Goal: Task Accomplishment & Management: Use online tool/utility

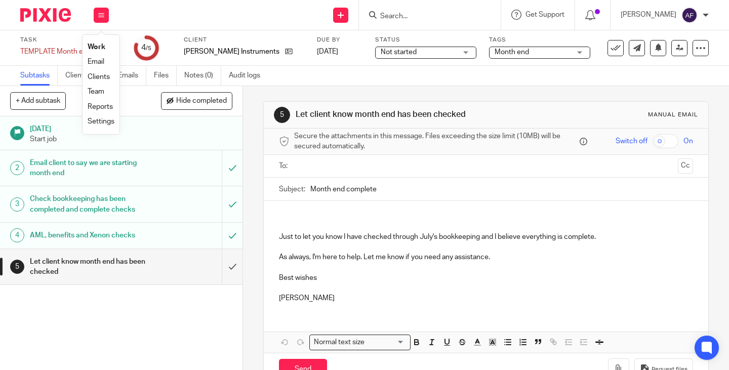
click at [99, 41] on li "Work" at bounding box center [101, 47] width 27 height 15
click at [105, 46] on link "Work" at bounding box center [97, 47] width 18 height 7
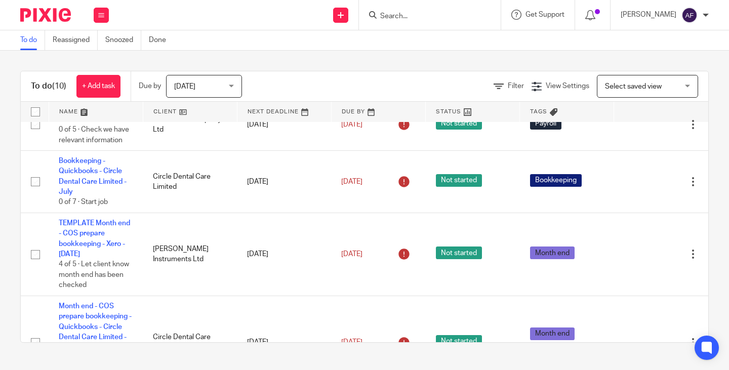
scroll to position [343, 0]
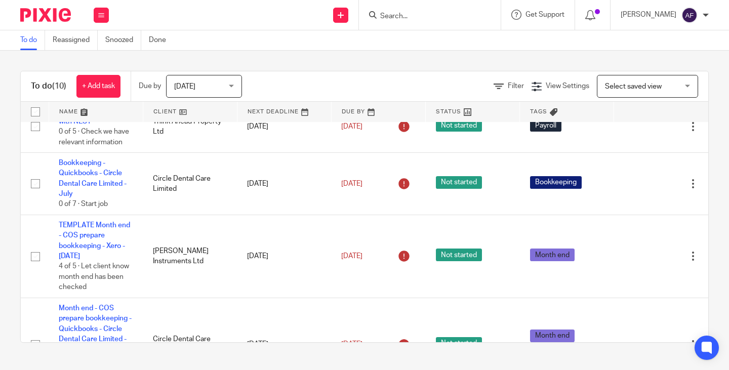
click at [700, 218] on div "To do (10) + Add task Due by [DATE] [DATE] [DATE] [DATE] This week Next week Th…" at bounding box center [364, 207] width 729 height 313
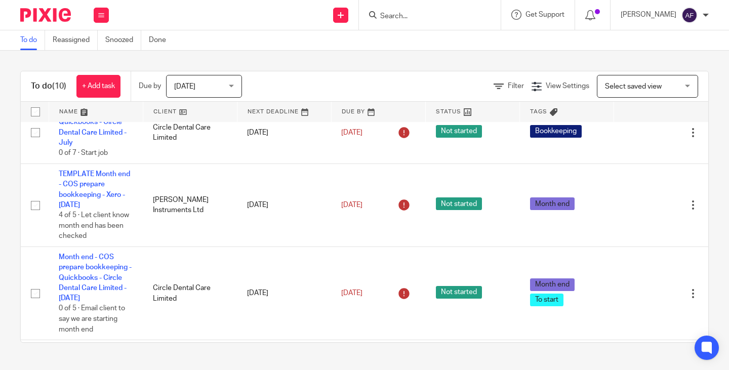
scroll to position [390, 0]
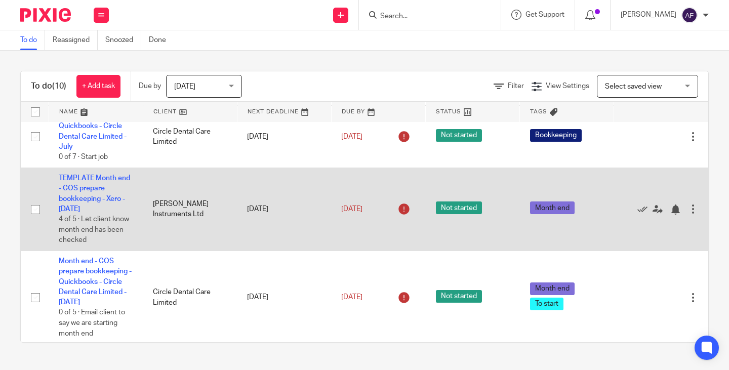
click at [461, 204] on span "Not started" at bounding box center [459, 208] width 46 height 13
click at [688, 213] on div at bounding box center [693, 209] width 10 height 10
click at [490, 220] on td "Not started" at bounding box center [473, 209] width 94 height 83
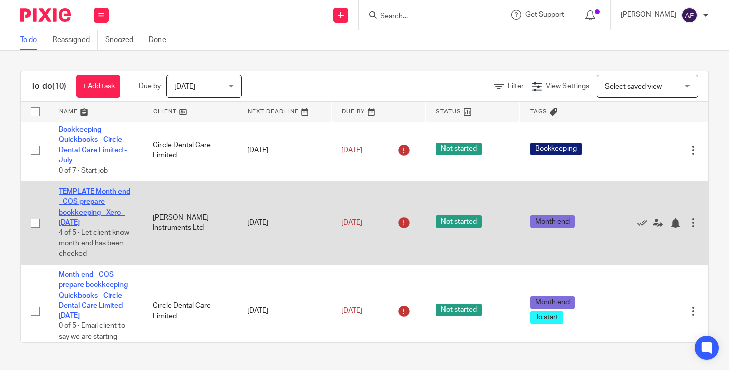
scroll to position [375, 0]
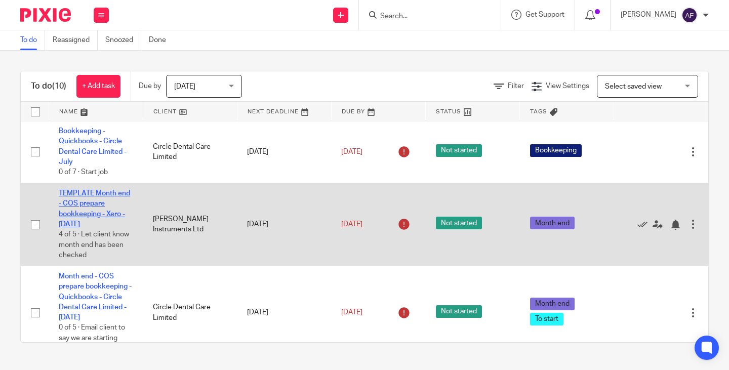
click at [95, 212] on link "TEMPLATE Month end - COS prepare bookkeeping - Xero - [DATE]" at bounding box center [94, 209] width 71 height 38
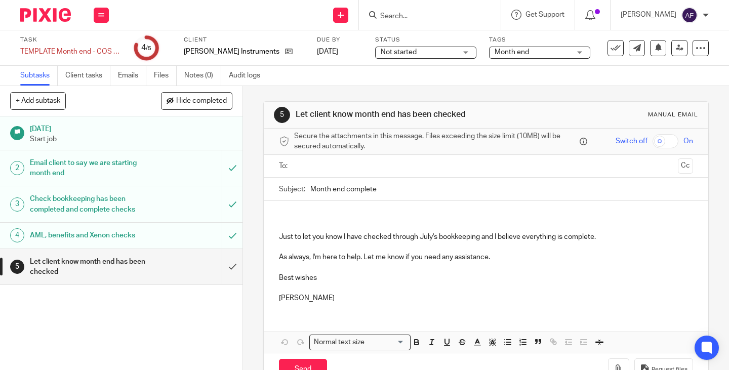
click at [565, 221] on p at bounding box center [486, 226] width 414 height 10
click at [445, 50] on div "Not started Not started" at bounding box center [425, 53] width 101 height 12
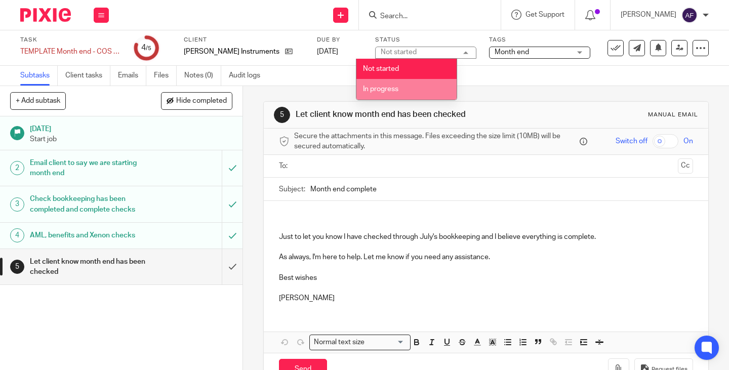
click at [416, 86] on li "In progress" at bounding box center [407, 89] width 100 height 21
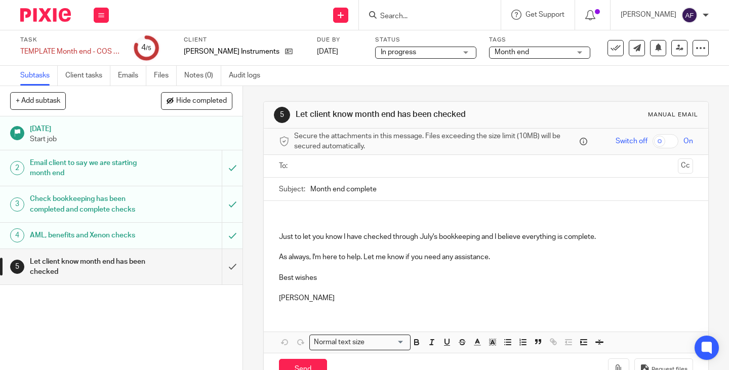
click at [495, 75] on div "Subtasks Client tasks Emails Files Notes (0) Audit logs" at bounding box center [364, 76] width 729 height 20
click at [104, 15] on icon at bounding box center [101, 15] width 6 height 6
click at [101, 45] on link "Work" at bounding box center [97, 47] width 18 height 7
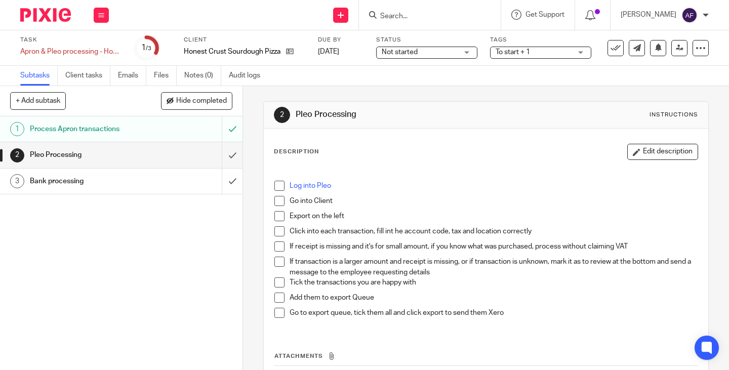
click at [520, 159] on div "Description Edit description" at bounding box center [486, 152] width 424 height 16
click at [471, 151] on div "Description Edit description" at bounding box center [486, 152] width 424 height 16
click at [279, 187] on span at bounding box center [280, 186] width 10 height 10
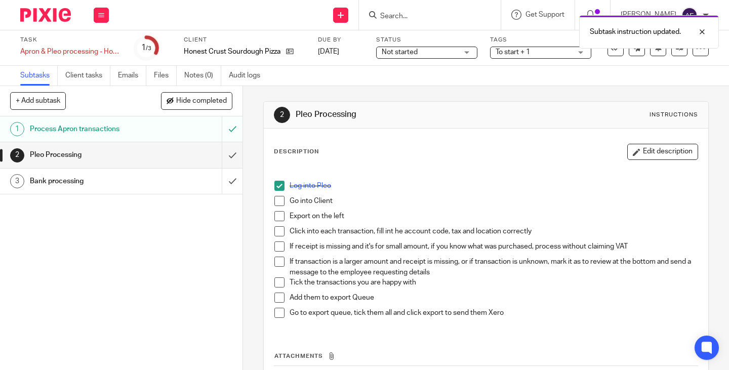
click at [278, 206] on span at bounding box center [280, 201] width 10 height 10
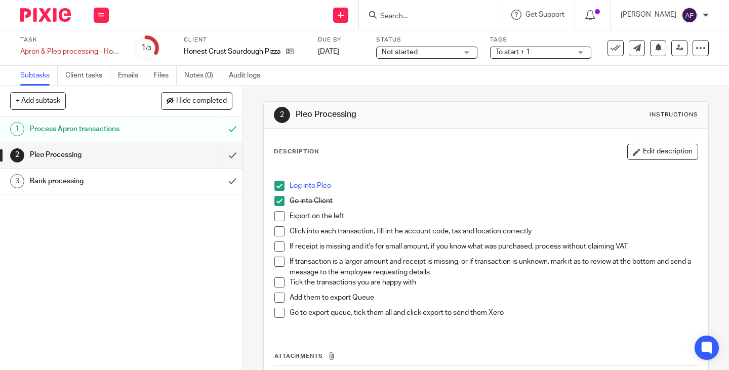
click at [366, 174] on p at bounding box center [486, 176] width 423 height 10
click at [391, 308] on p "Go to export queue, tick them all and click export to send them Xero" at bounding box center [494, 313] width 408 height 10
click at [489, 314] on p "Go to export queue, tick them all and click export to send them Xero" at bounding box center [494, 313] width 408 height 10
click at [392, 129] on div "Description Edit description Log into Pleo Go into Client Export on the left Cl…" at bounding box center [486, 283] width 445 height 309
click at [452, 94] on div "2 Pleo Processing Instructions Description Edit description Log into Pleo Go in…" at bounding box center [486, 270] width 446 height 368
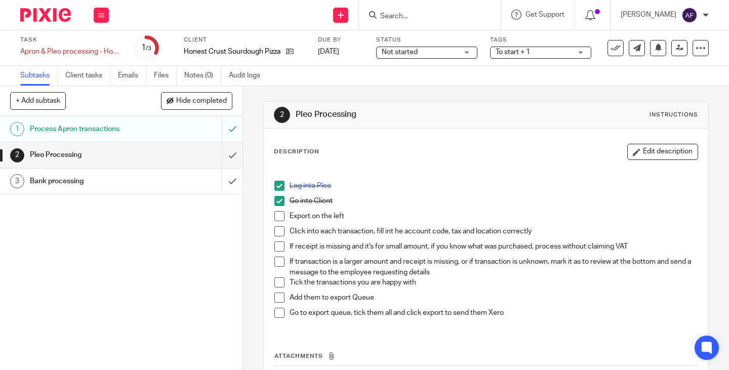
click at [452, 137] on div "Description Edit description Log into Pleo Go into Client Export on the left Cl…" at bounding box center [486, 283] width 445 height 309
click at [169, 133] on div "Process Apron transactions" at bounding box center [121, 129] width 182 height 15
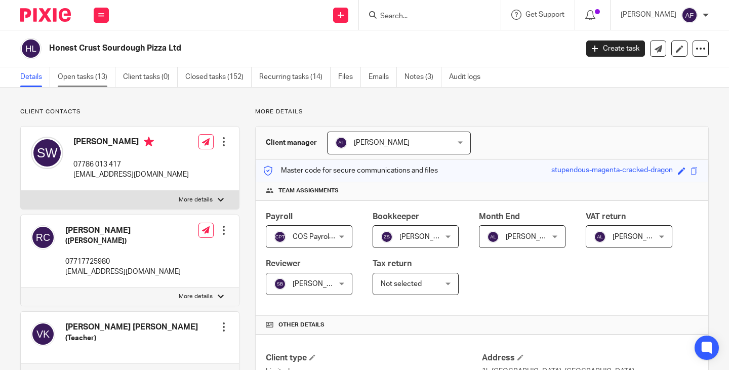
click at [83, 81] on link "Open tasks (13)" at bounding box center [87, 77] width 58 height 20
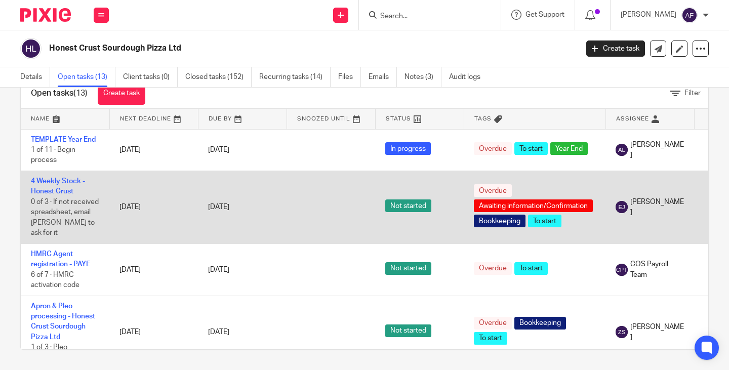
scroll to position [51, 0]
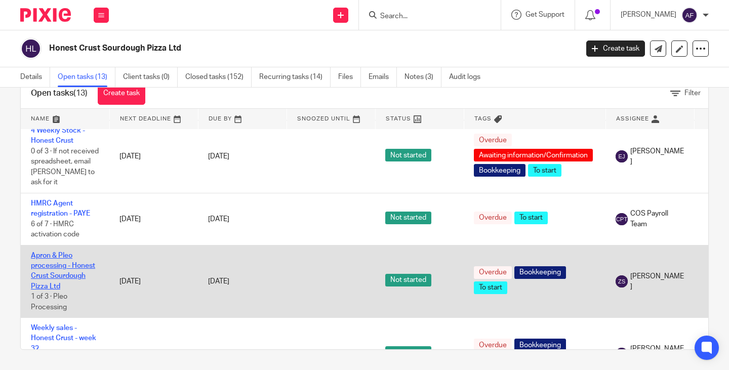
drag, startPoint x: 75, startPoint y: 254, endPoint x: 37, endPoint y: 267, distance: 40.9
click at [36, 268] on link "Apron & Pleo processing - Honest Crust Sourdough Pizza Ltd" at bounding box center [63, 271] width 64 height 38
click at [50, 261] on td "Apron & Pleo processing - Honest Crust Sourdough Pizza Ltd 1 of 3 · Pleo Proces…" at bounding box center [65, 281] width 89 height 72
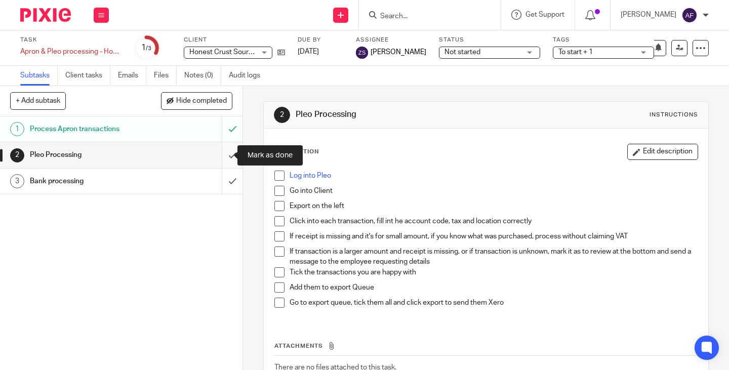
click at [220, 159] on input "submit" at bounding box center [121, 154] width 243 height 25
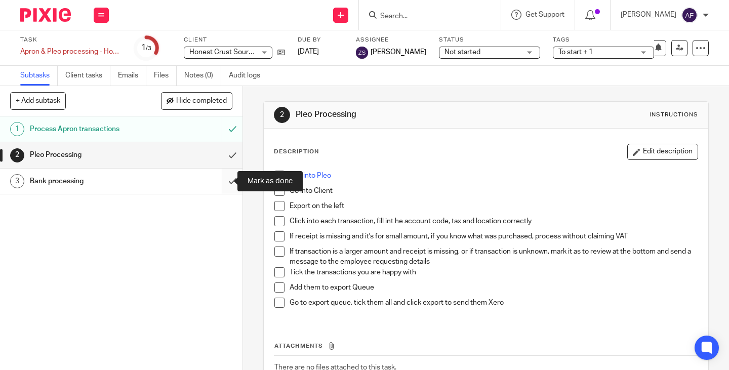
click at [219, 182] on input "submit" at bounding box center [121, 181] width 243 height 25
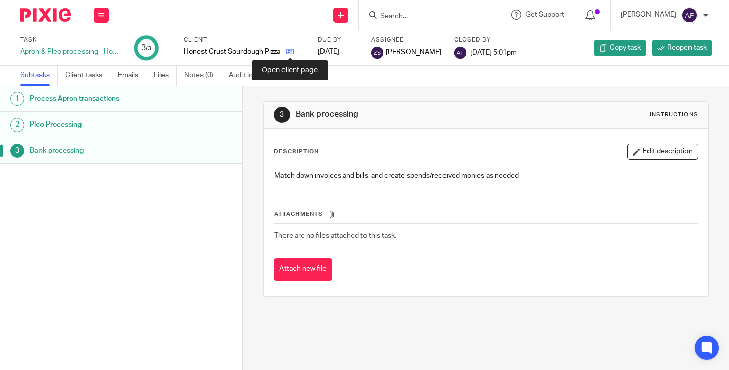
click at [289, 53] on icon at bounding box center [290, 52] width 8 height 8
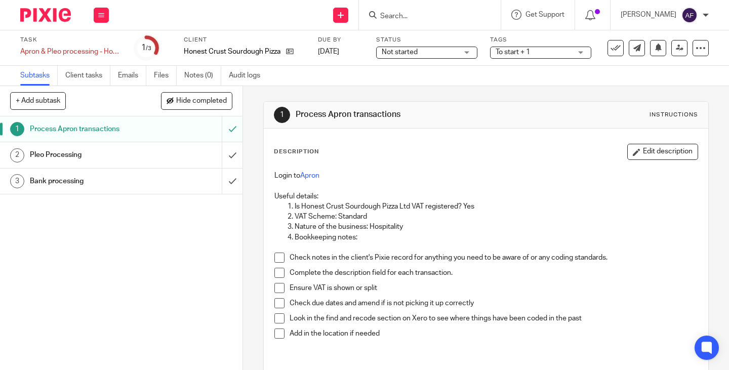
click at [107, 146] on link "2 Pleo Processing" at bounding box center [111, 154] width 222 height 25
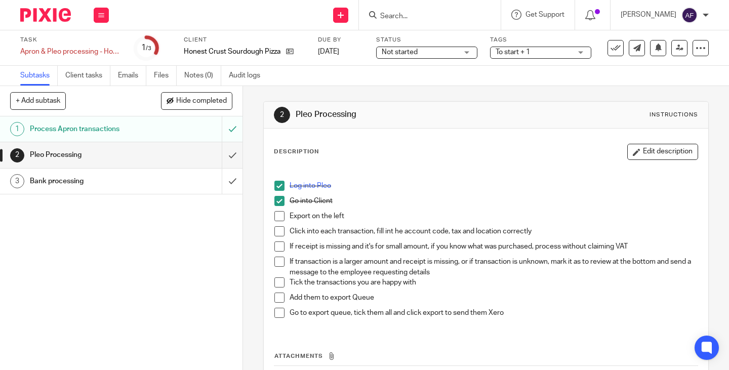
click at [418, 237] on p "Click into each transaction, fill int he account code, tax and location correct…" at bounding box center [494, 231] width 408 height 10
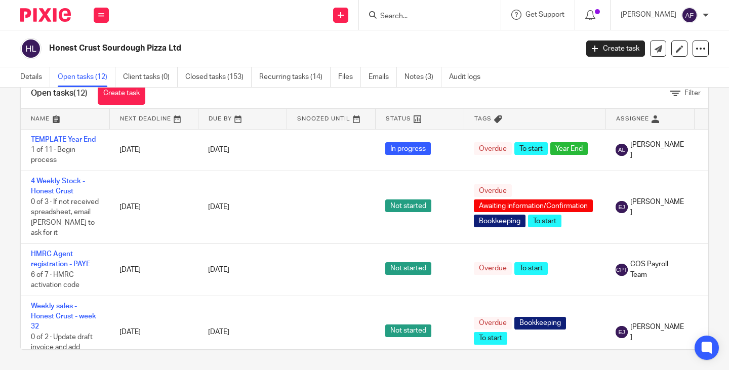
drag, startPoint x: 276, startPoint y: 75, endPoint x: 285, endPoint y: 40, distance: 36.1
click at [285, 40] on div "Honest Crust Sourdough Pizza Ltd" at bounding box center [295, 48] width 551 height 21
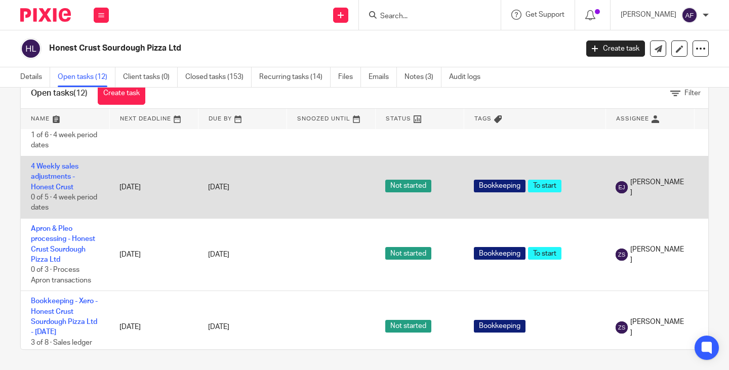
scroll to position [567, 0]
